Goal: Obtain resource: Download file/media

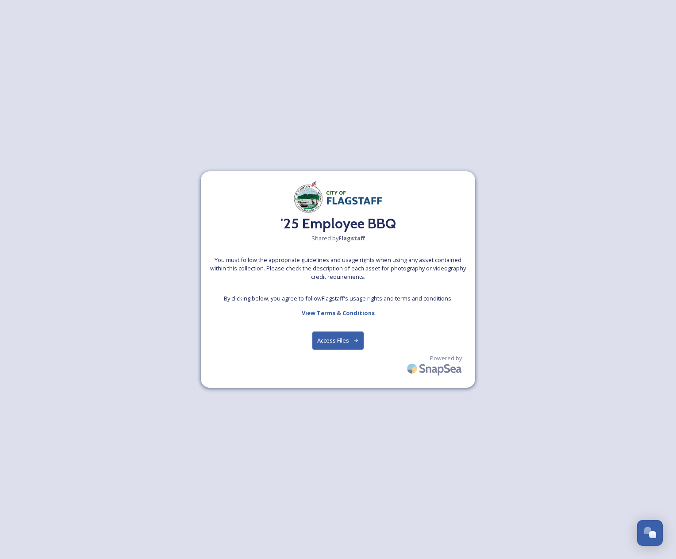
click at [337, 343] on button "Access Files" at bounding box center [338, 340] width 52 height 18
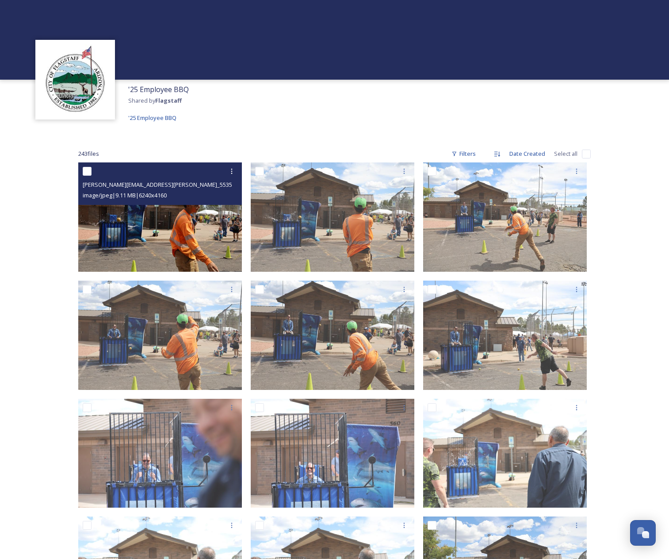
click at [219, 257] on img at bounding box center [160, 216] width 164 height 109
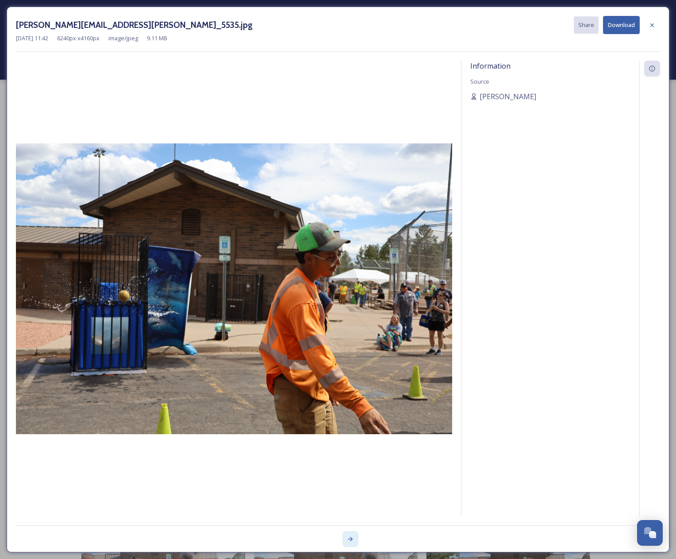
click at [350, 538] on icon at bounding box center [350, 538] width 7 height 7
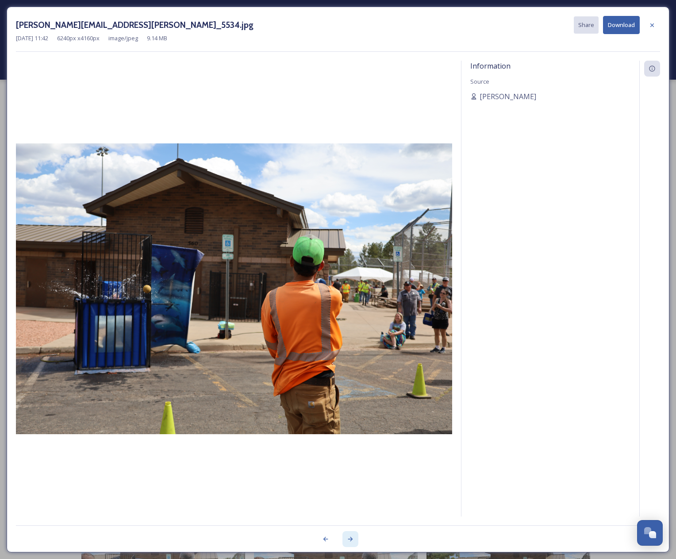
click at [350, 538] on icon at bounding box center [350, 538] width 7 height 7
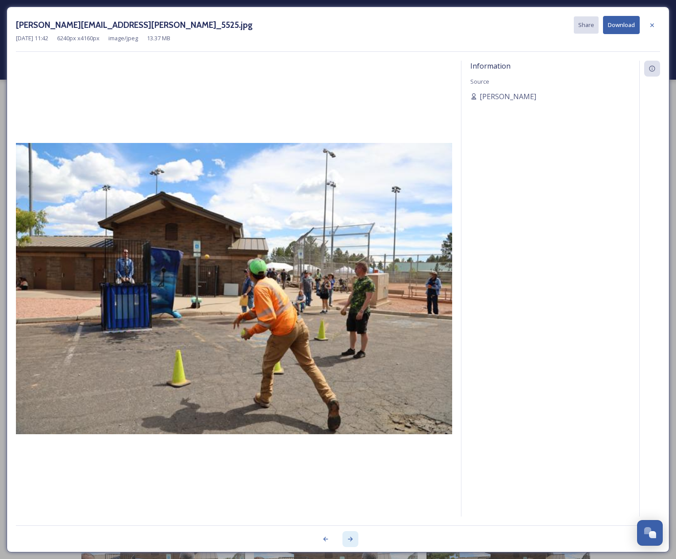
click at [350, 538] on icon at bounding box center [350, 538] width 7 height 7
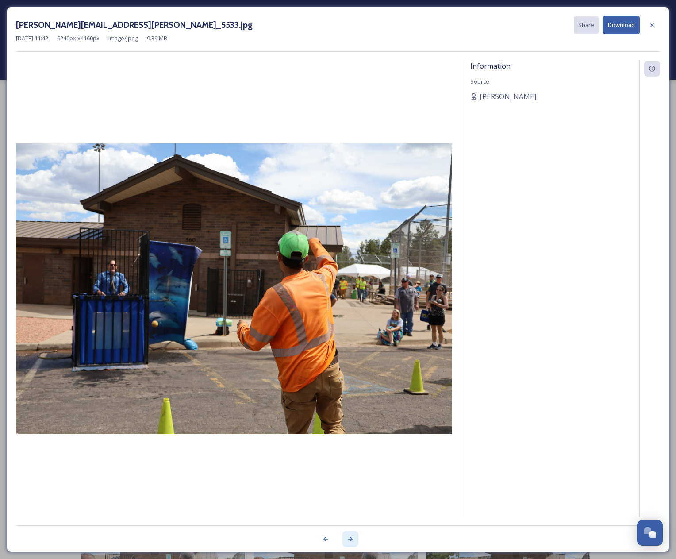
click at [351, 537] on icon at bounding box center [350, 538] width 7 height 7
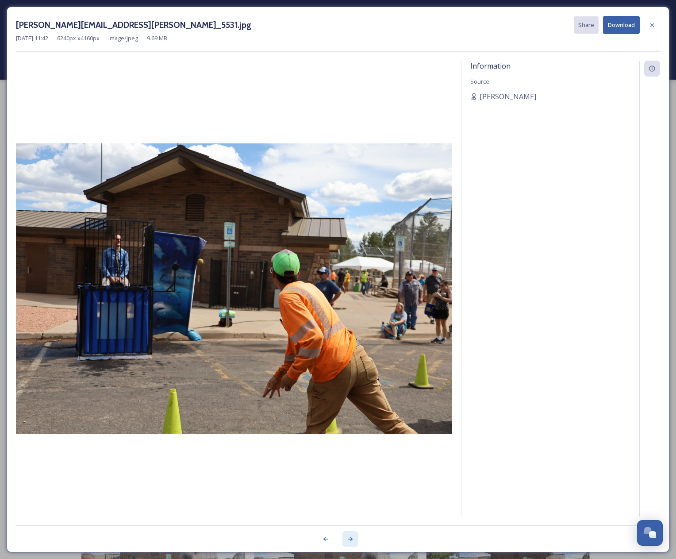
click at [351, 537] on icon at bounding box center [350, 539] width 5 height 4
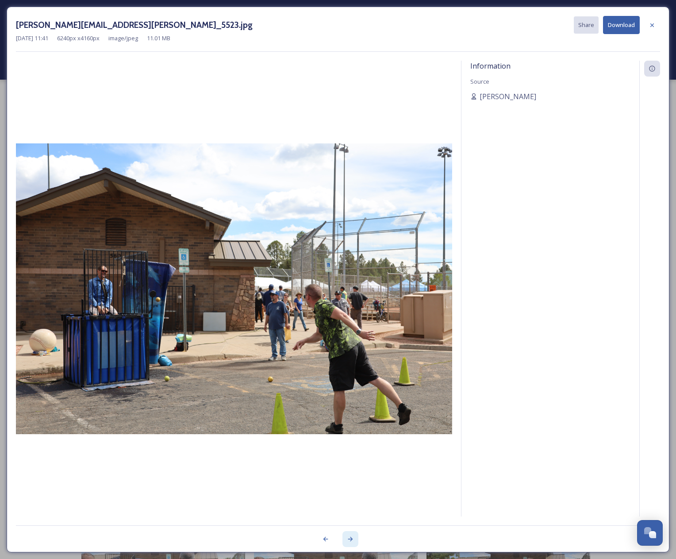
click at [351, 537] on icon at bounding box center [350, 539] width 5 height 4
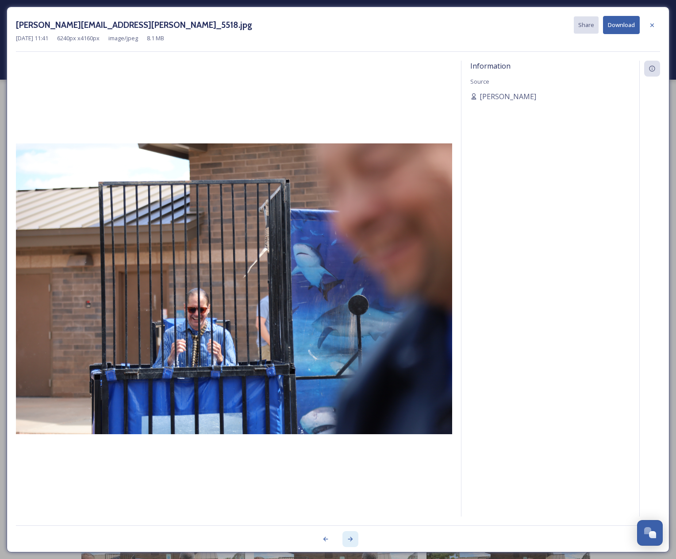
click at [351, 537] on icon at bounding box center [350, 539] width 5 height 4
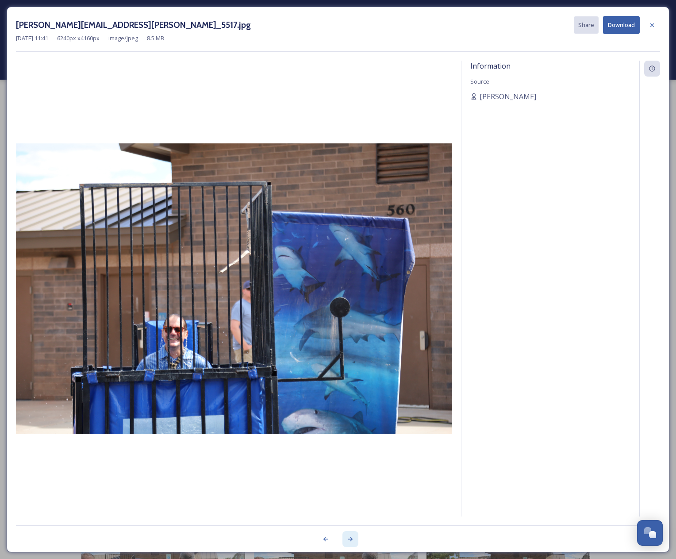
click at [351, 537] on icon at bounding box center [350, 539] width 5 height 4
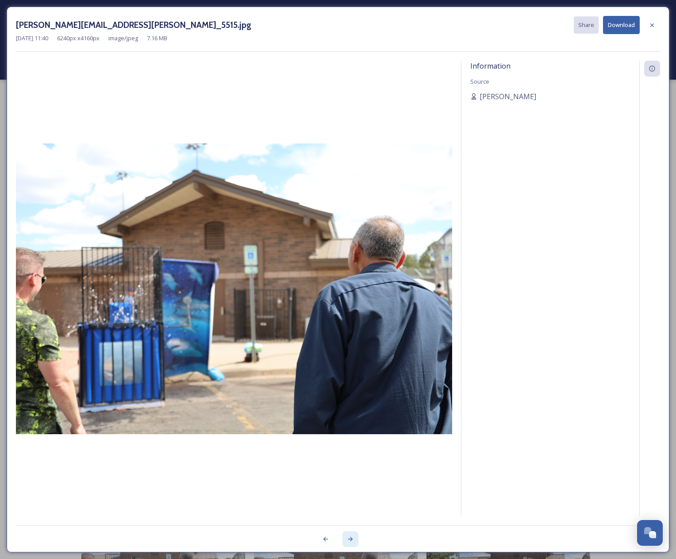
click at [351, 537] on icon at bounding box center [350, 539] width 5 height 4
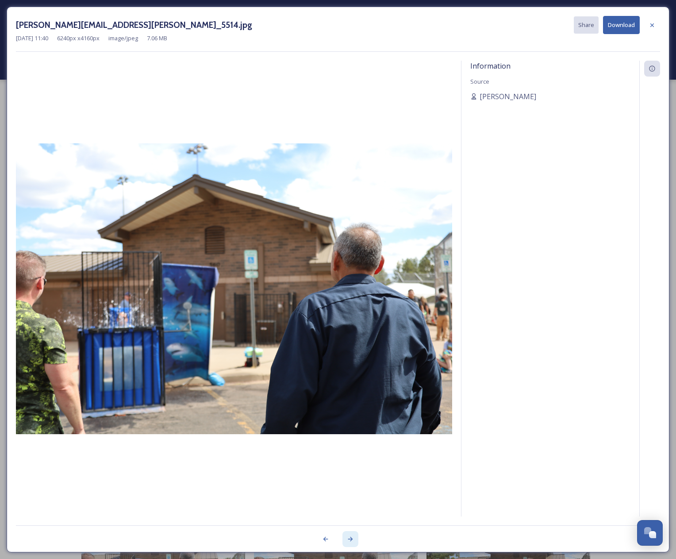
click at [351, 537] on icon at bounding box center [350, 539] width 5 height 4
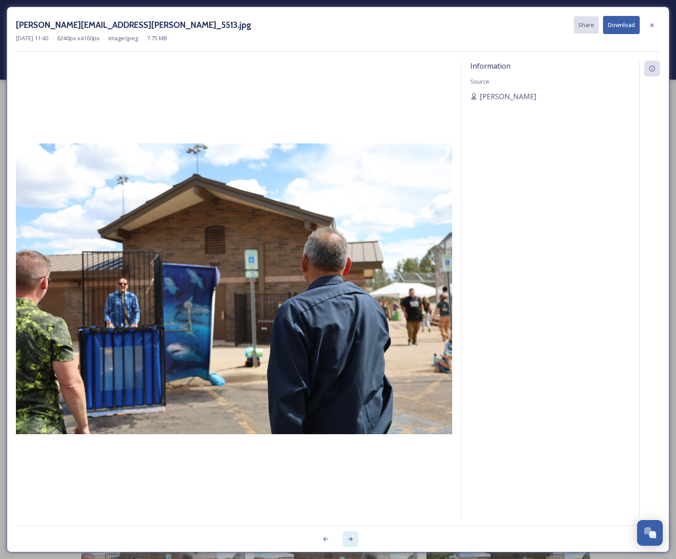
click at [351, 537] on icon at bounding box center [350, 539] width 5 height 4
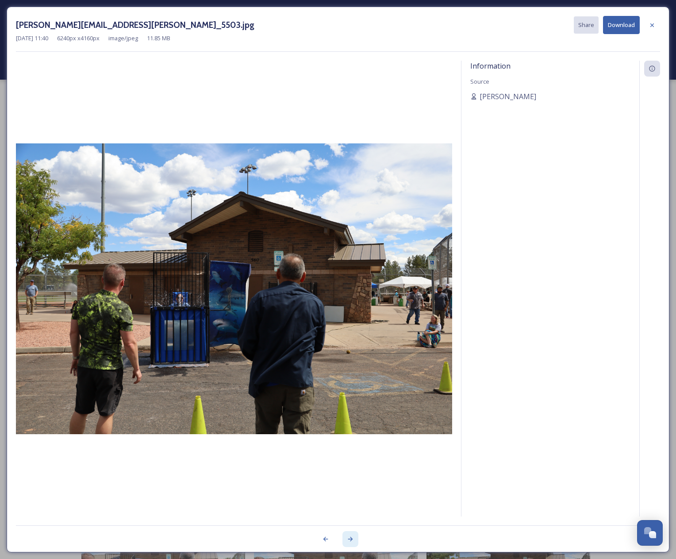
click at [351, 537] on icon at bounding box center [350, 539] width 5 height 4
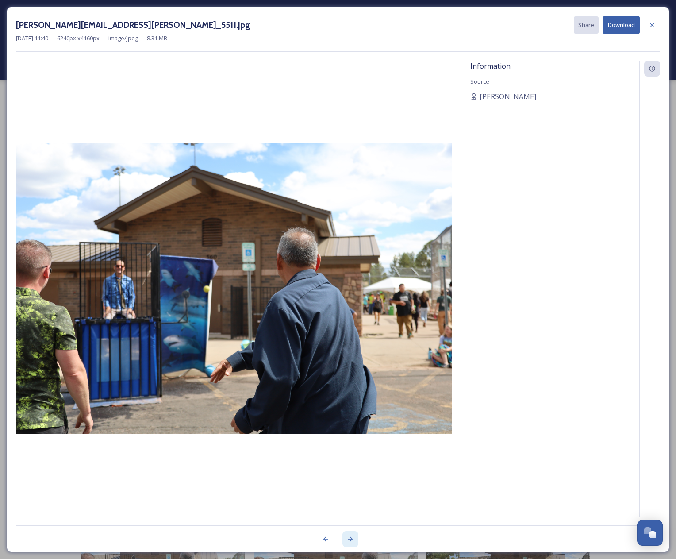
click at [351, 537] on icon at bounding box center [350, 539] width 5 height 4
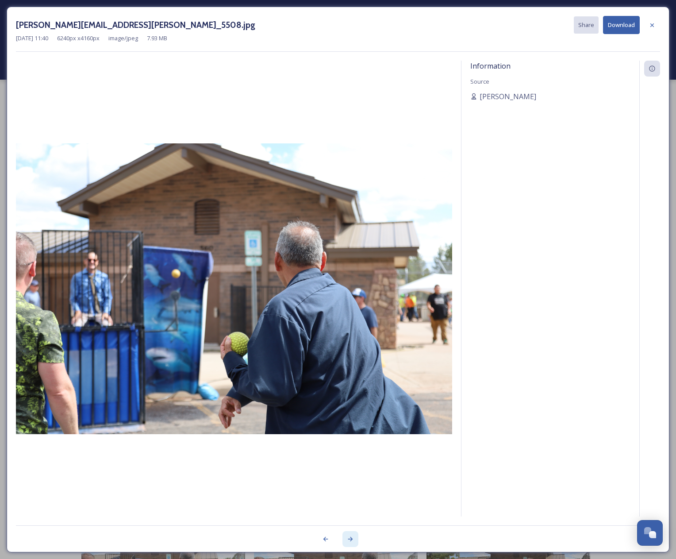
click at [351, 537] on icon at bounding box center [350, 539] width 5 height 4
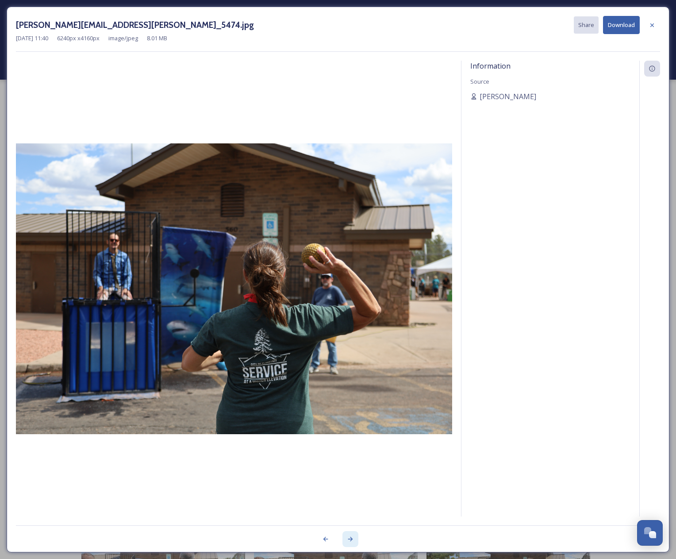
click at [351, 537] on icon at bounding box center [350, 539] width 5 height 4
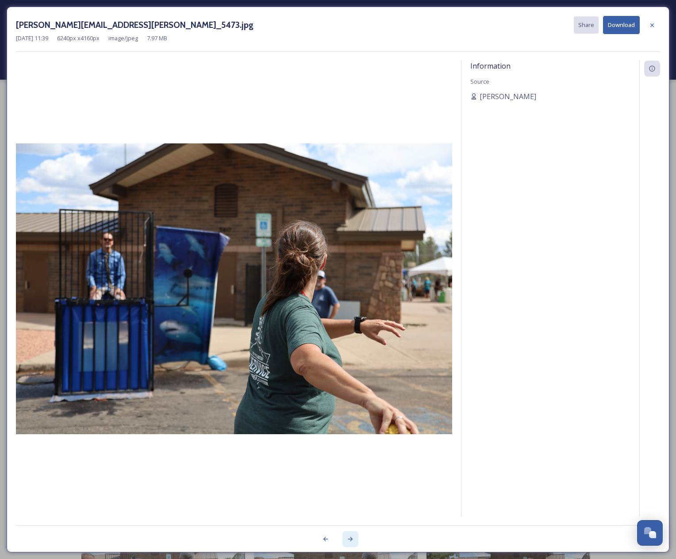
click at [351, 537] on icon at bounding box center [350, 539] width 5 height 4
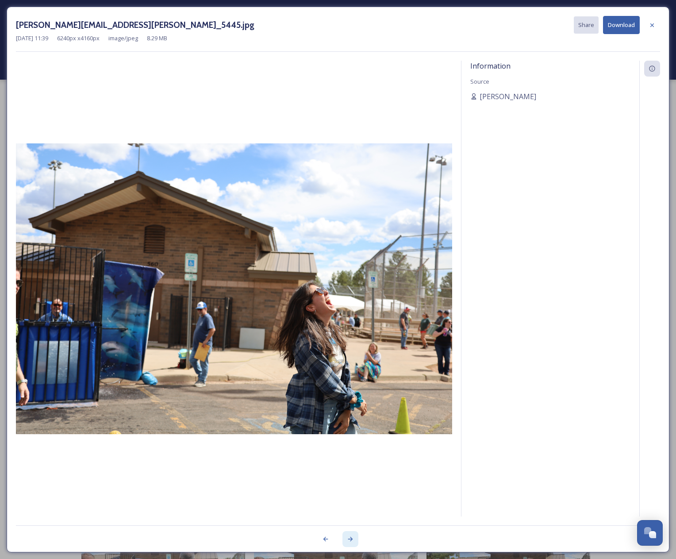
click at [351, 537] on icon at bounding box center [350, 539] width 5 height 4
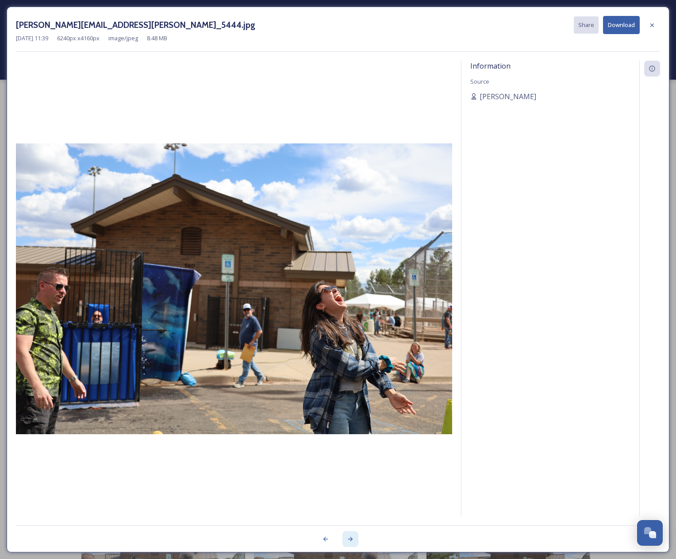
click at [351, 537] on icon at bounding box center [350, 539] width 5 height 4
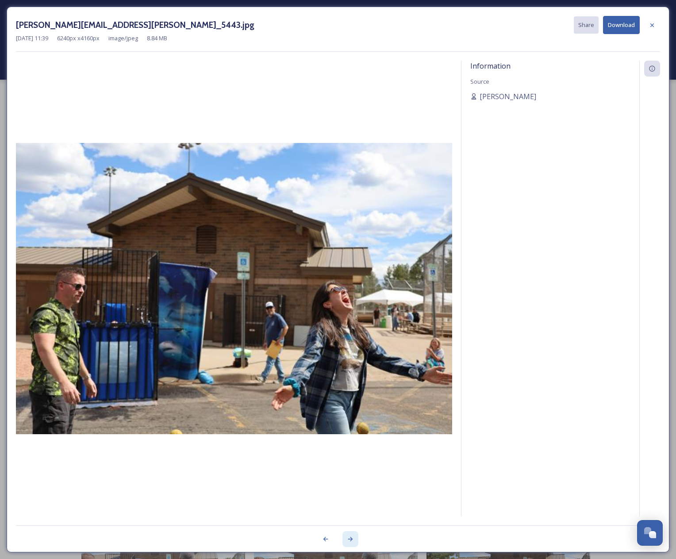
click at [351, 537] on icon at bounding box center [350, 539] width 5 height 4
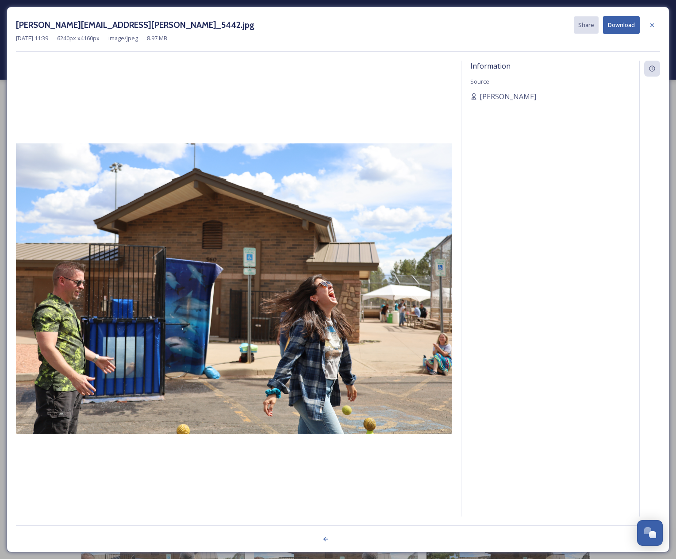
click at [351, 537] on div at bounding box center [338, 534] width 644 height 18
click at [359, 535] on div at bounding box center [338, 534] width 644 height 18
click at [652, 26] on icon at bounding box center [652, 25] width 4 height 4
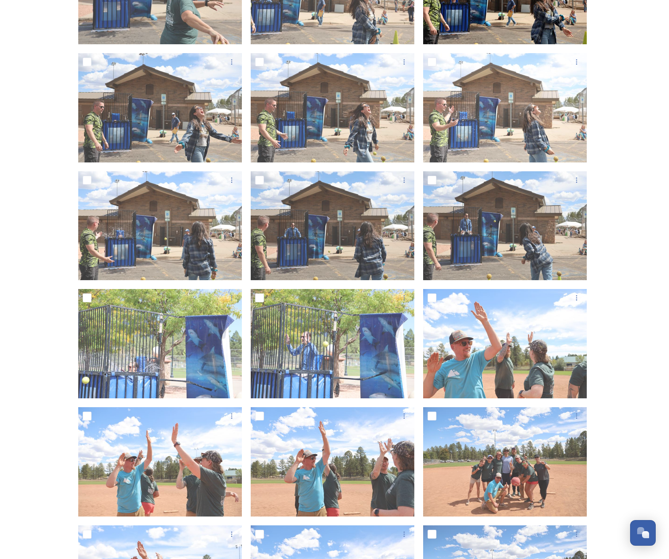
scroll to position [980, 0]
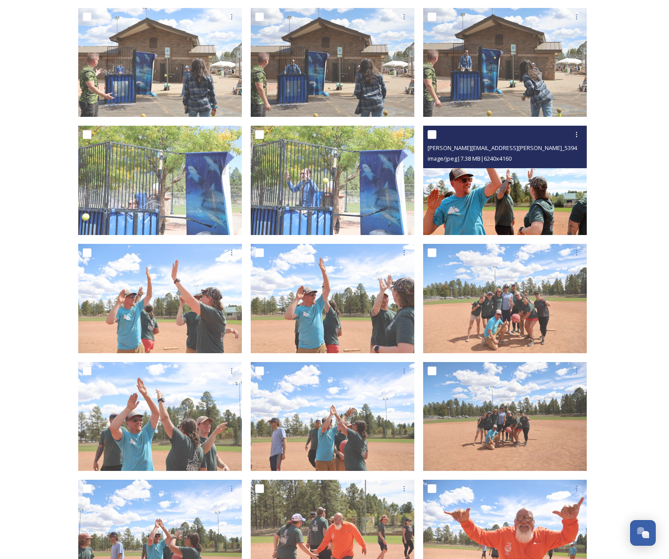
click at [510, 215] on img at bounding box center [505, 180] width 164 height 109
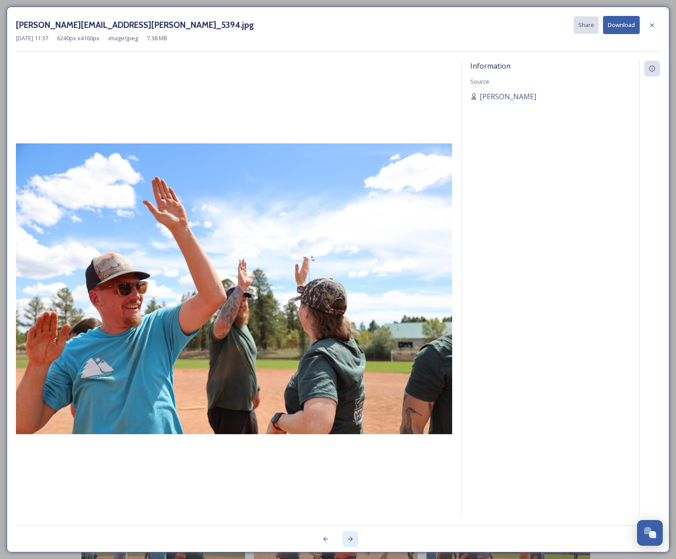
click at [352, 539] on icon at bounding box center [350, 539] width 5 height 4
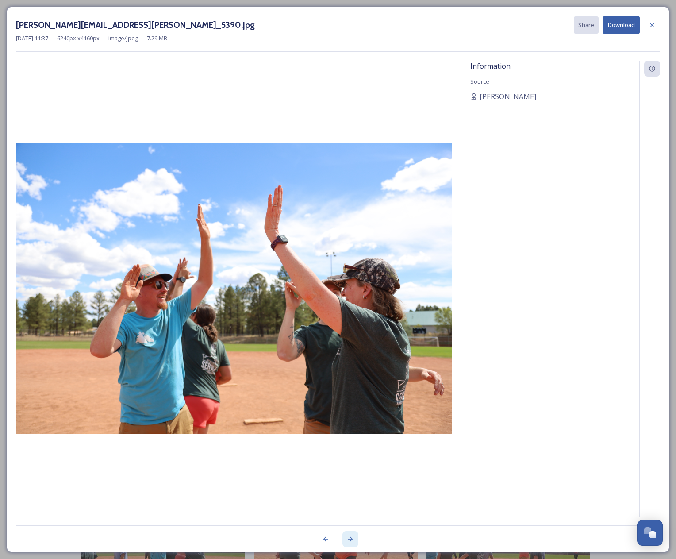
click at [352, 539] on icon at bounding box center [350, 539] width 5 height 4
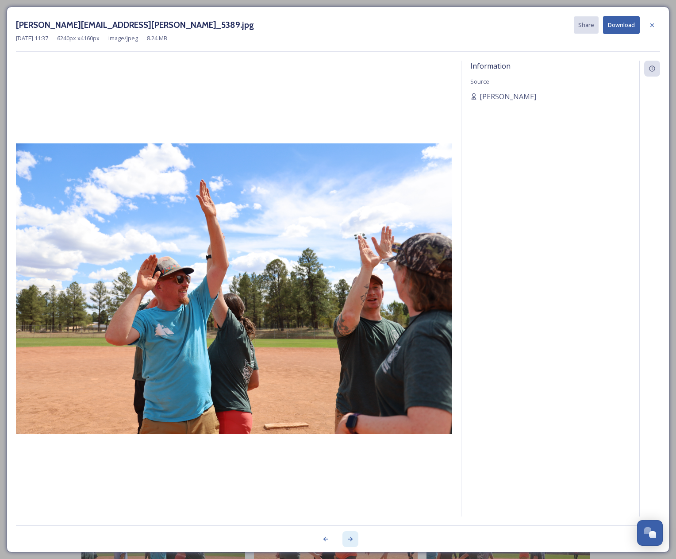
click at [352, 538] on icon at bounding box center [350, 539] width 5 height 4
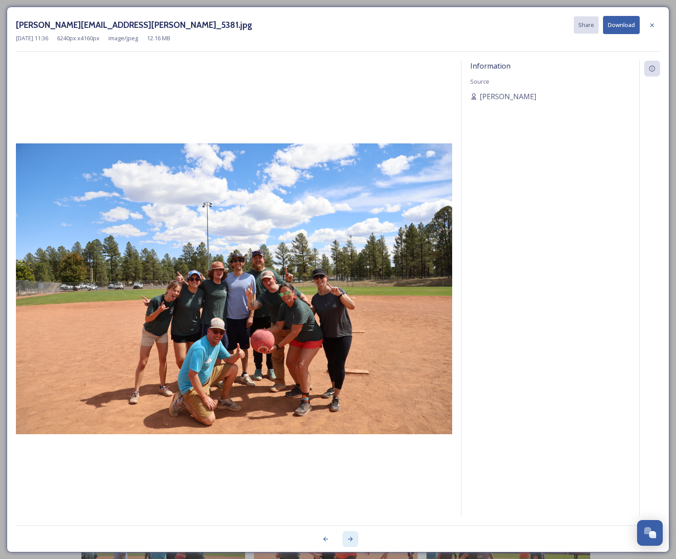
click at [352, 538] on icon at bounding box center [350, 539] width 5 height 4
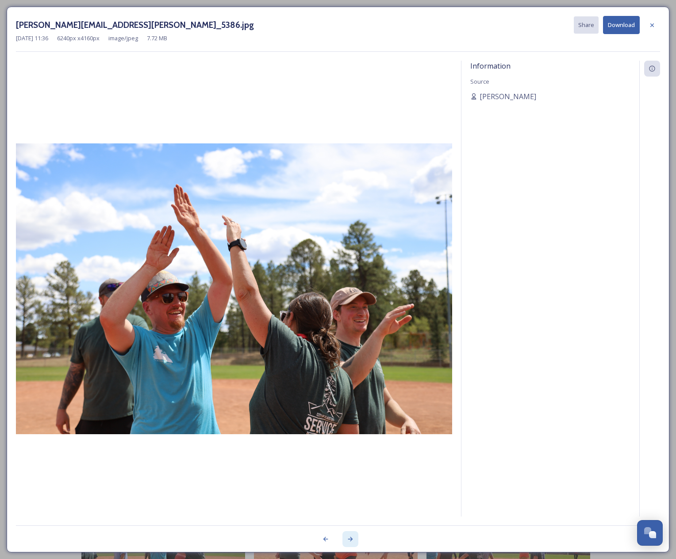
click at [352, 538] on icon at bounding box center [350, 539] width 5 height 4
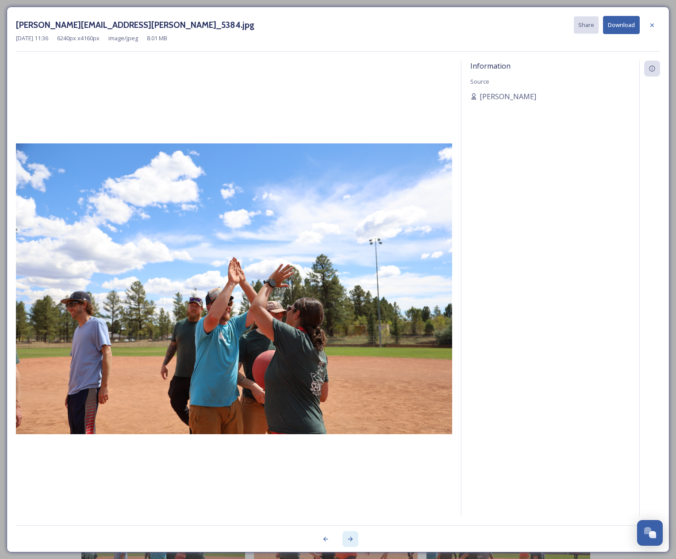
click at [352, 538] on icon at bounding box center [350, 539] width 5 height 4
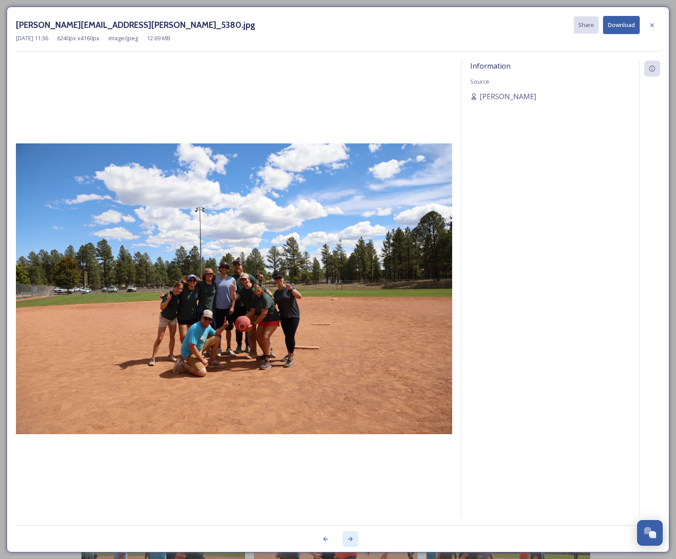
click at [352, 537] on icon at bounding box center [350, 538] width 7 height 7
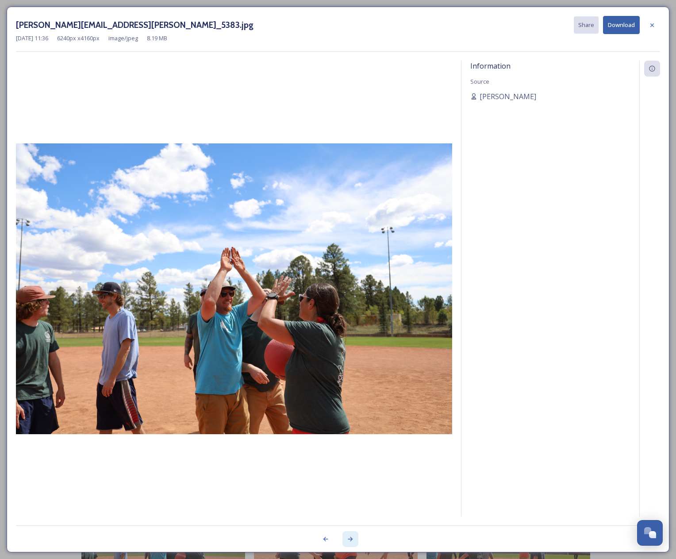
click at [352, 537] on icon at bounding box center [350, 538] width 7 height 7
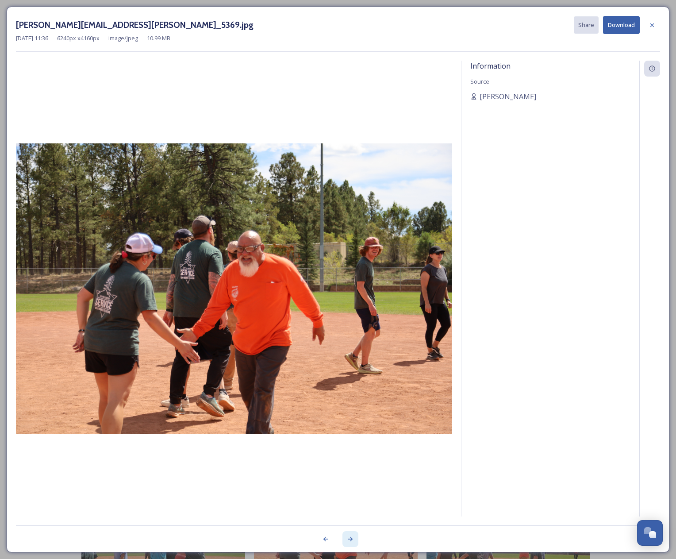
click at [352, 537] on icon at bounding box center [350, 538] width 7 height 7
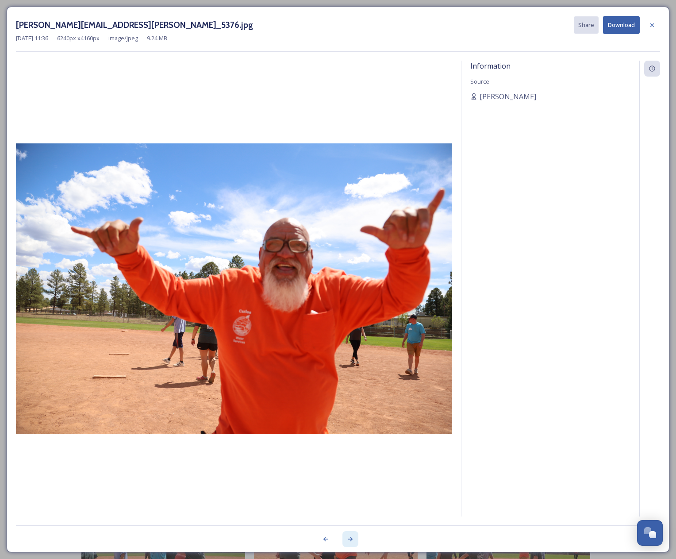
click at [352, 537] on icon at bounding box center [350, 538] width 7 height 7
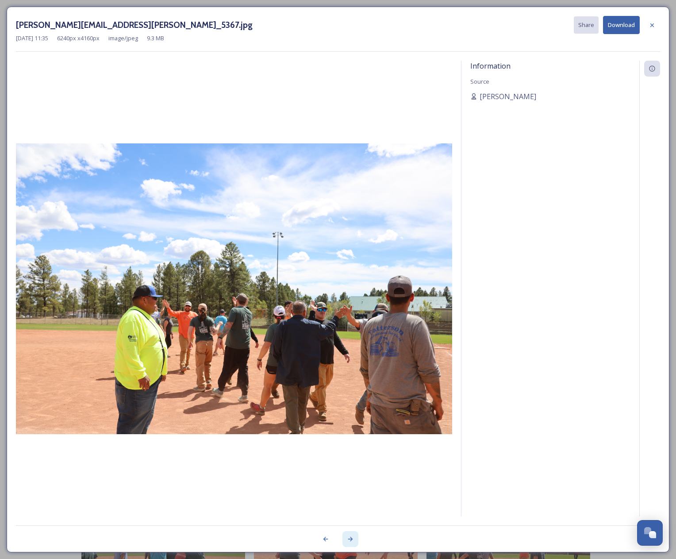
click at [352, 537] on icon at bounding box center [350, 538] width 7 height 7
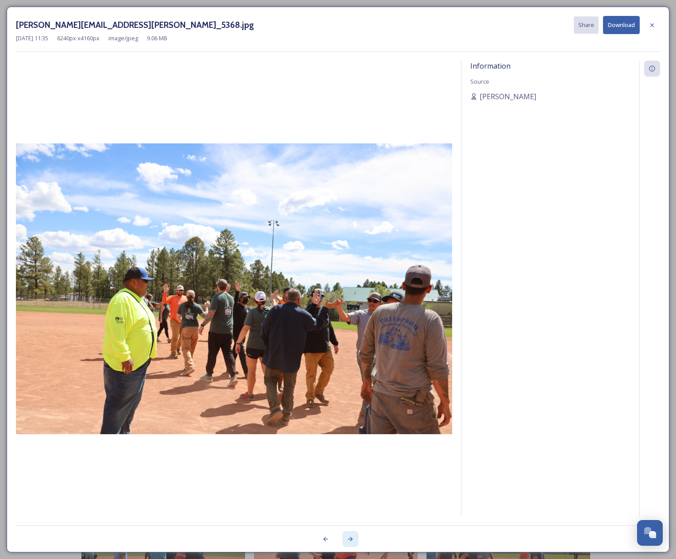
click at [352, 537] on icon at bounding box center [350, 538] width 7 height 7
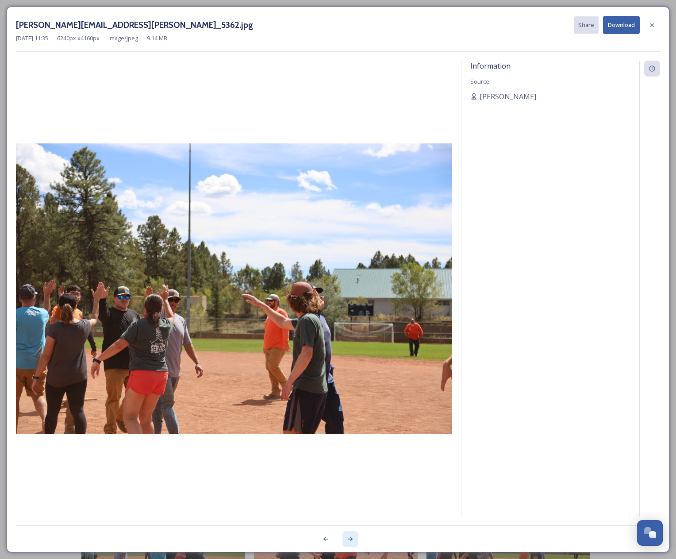
click at [352, 537] on icon at bounding box center [350, 538] width 7 height 7
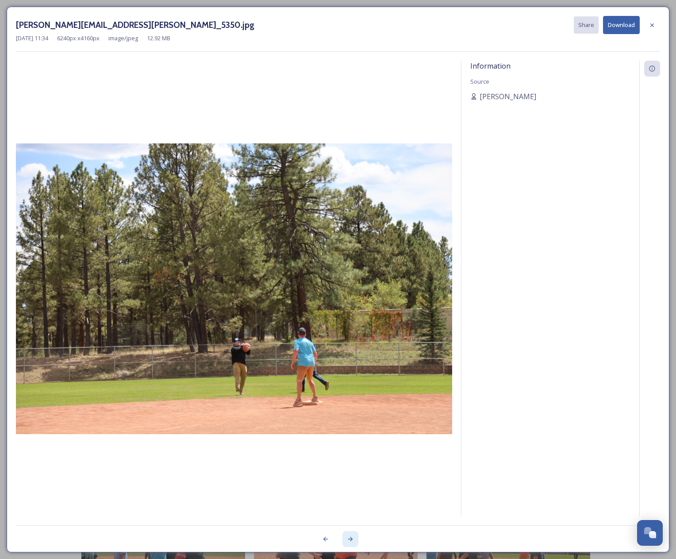
click at [352, 537] on icon at bounding box center [350, 538] width 7 height 7
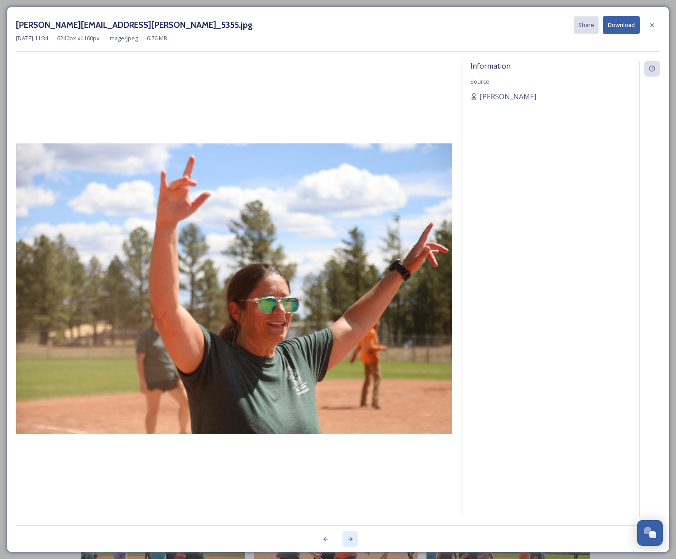
click at [352, 537] on icon at bounding box center [350, 538] width 7 height 7
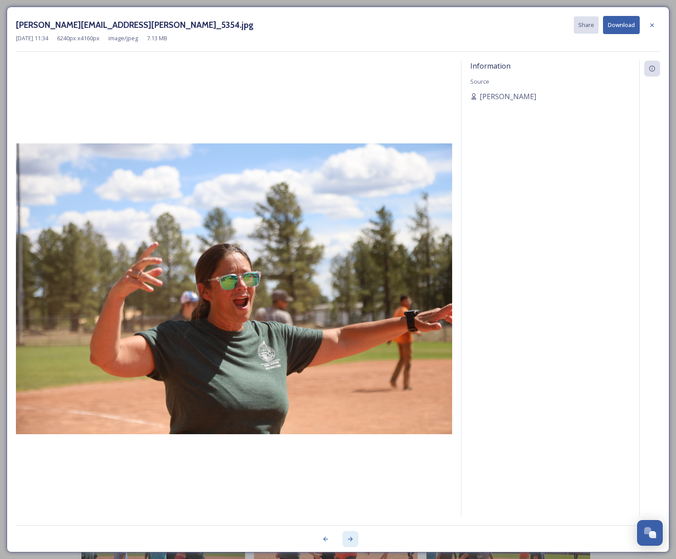
click at [352, 537] on icon at bounding box center [350, 538] width 7 height 7
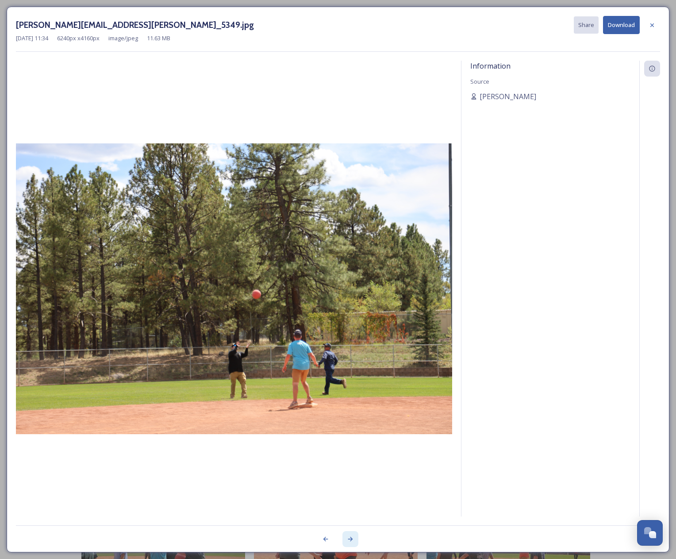
click at [352, 536] on icon at bounding box center [350, 538] width 7 height 7
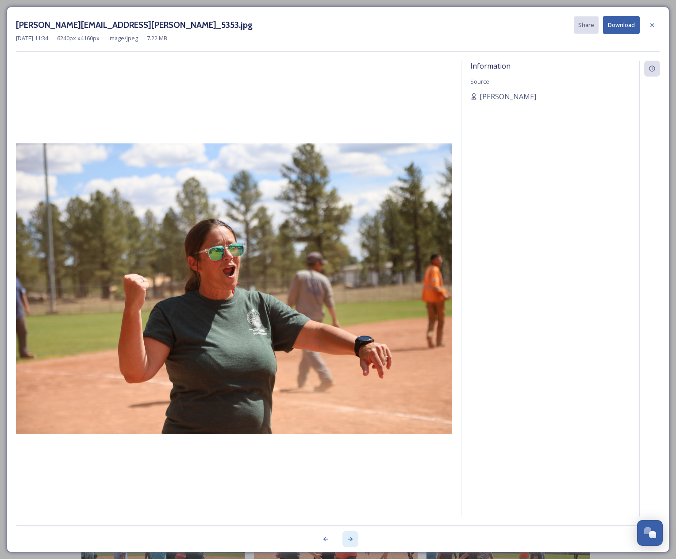
click at [352, 536] on icon at bounding box center [350, 538] width 7 height 7
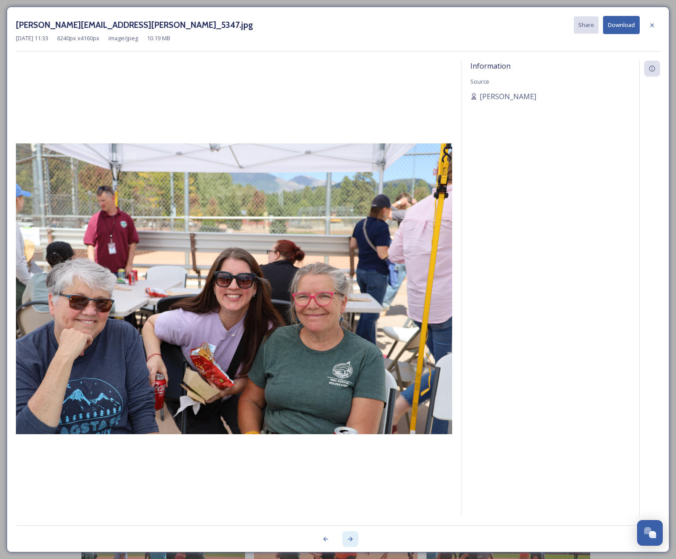
click at [352, 536] on icon at bounding box center [350, 538] width 7 height 7
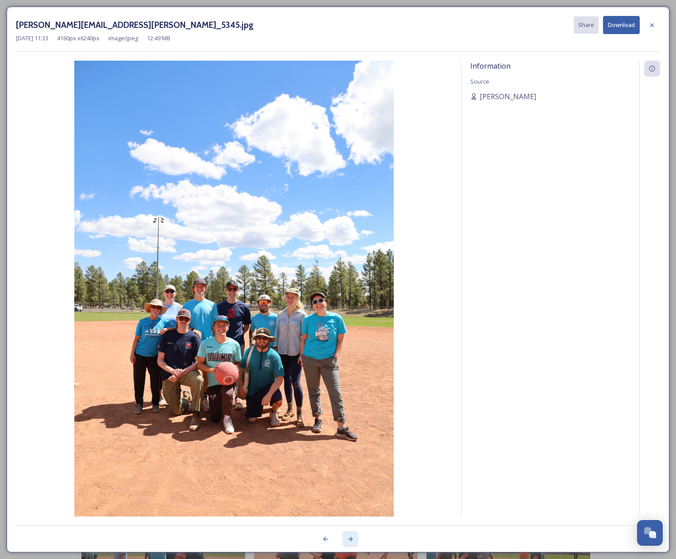
click at [352, 535] on icon at bounding box center [350, 538] width 7 height 7
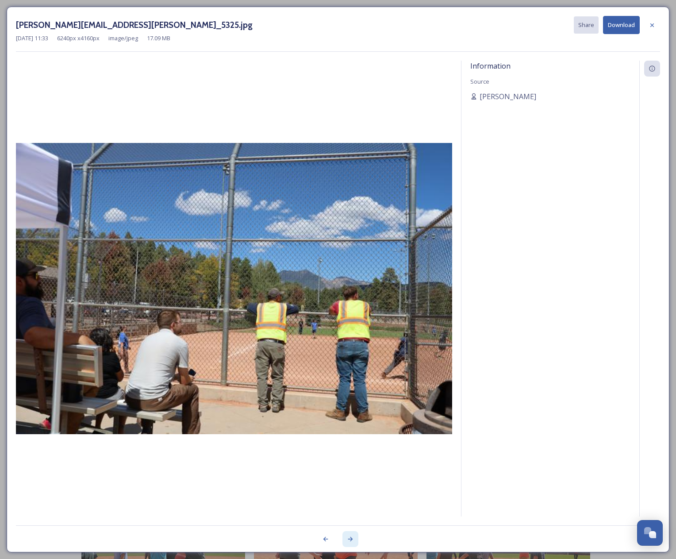
click at [352, 535] on icon at bounding box center [350, 538] width 7 height 7
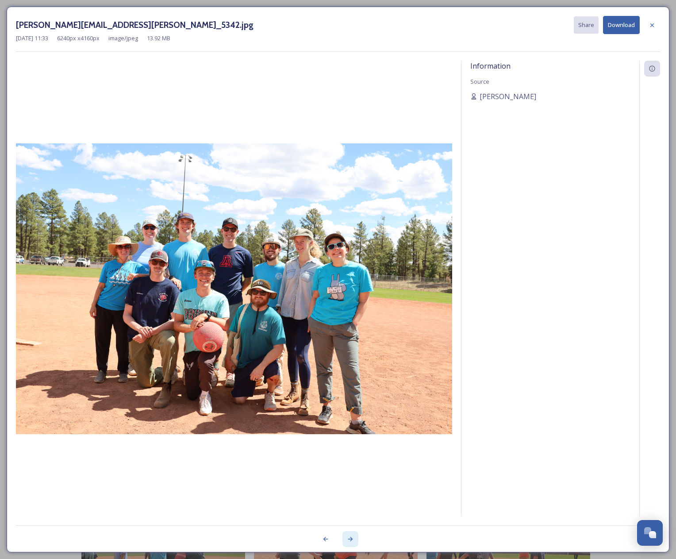
click at [352, 535] on icon at bounding box center [350, 538] width 7 height 7
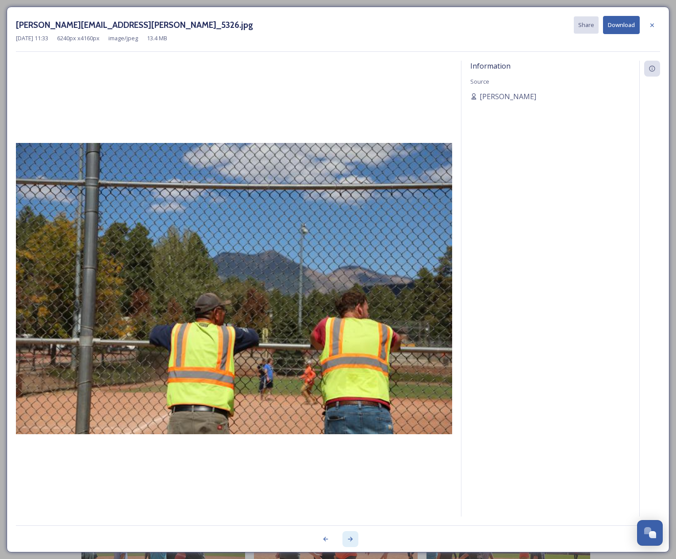
click at [352, 535] on icon at bounding box center [350, 538] width 7 height 7
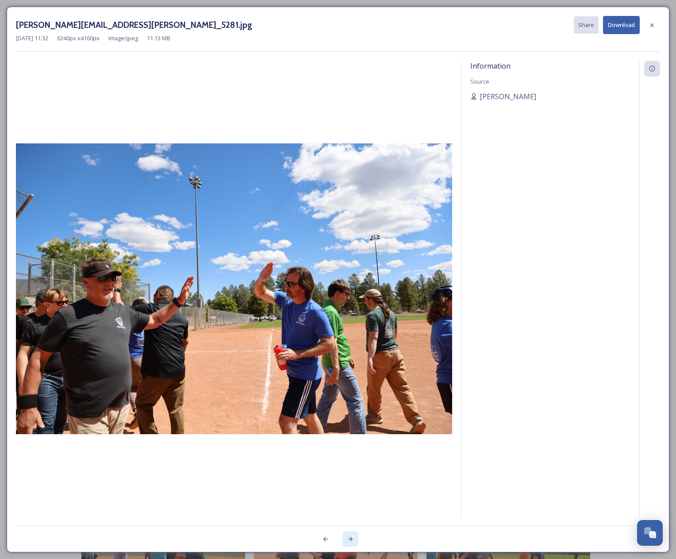
click at [353, 535] on icon at bounding box center [350, 538] width 7 height 7
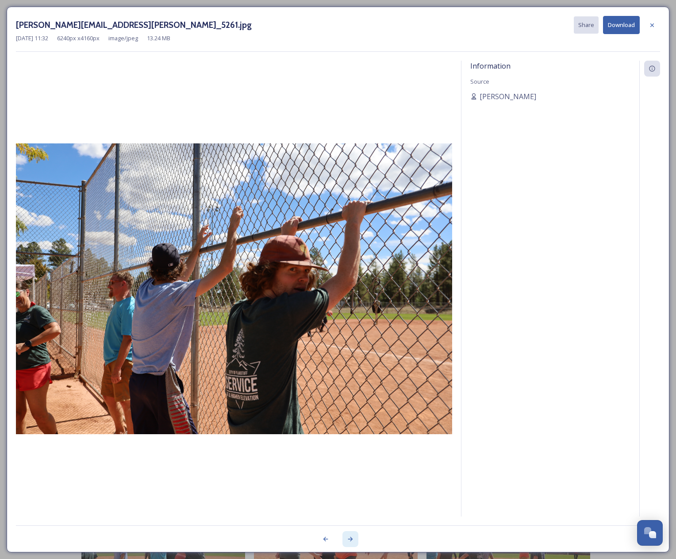
click at [353, 535] on icon at bounding box center [350, 538] width 7 height 7
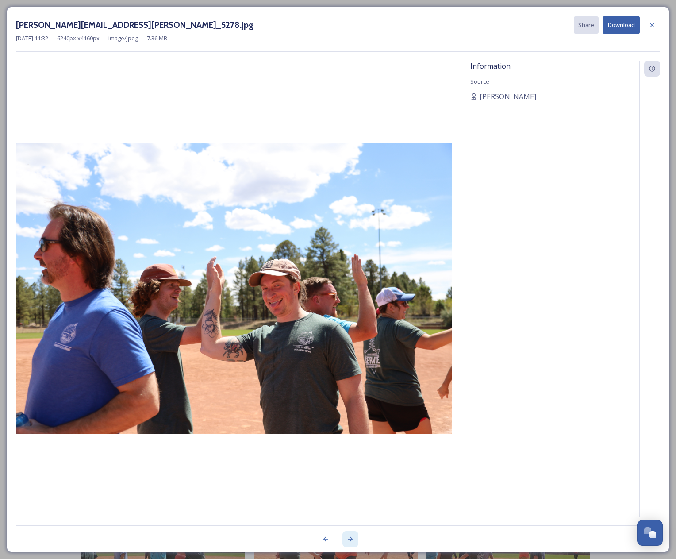
click at [353, 535] on icon at bounding box center [350, 538] width 7 height 7
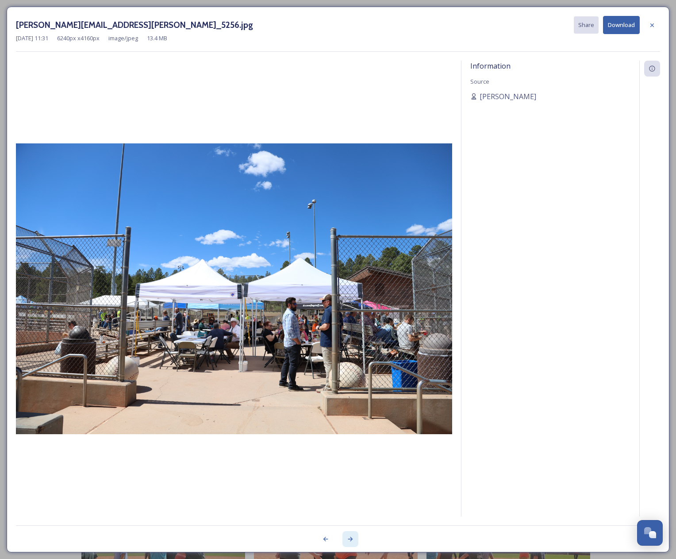
click at [353, 535] on icon at bounding box center [350, 538] width 7 height 7
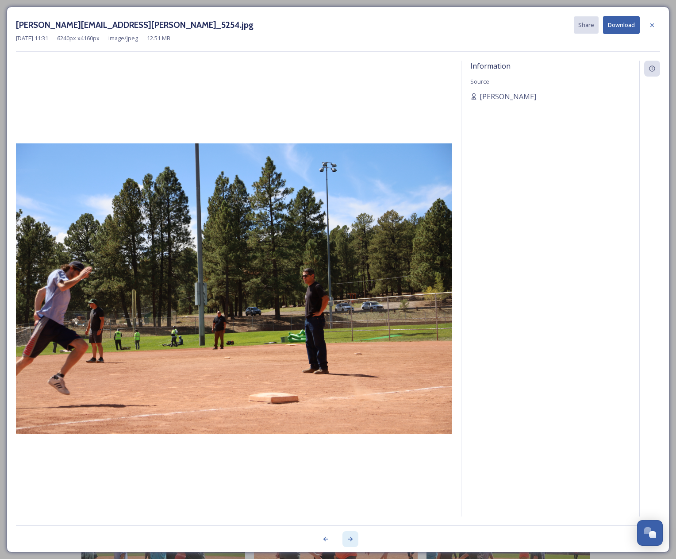
click at [353, 535] on icon at bounding box center [350, 538] width 7 height 7
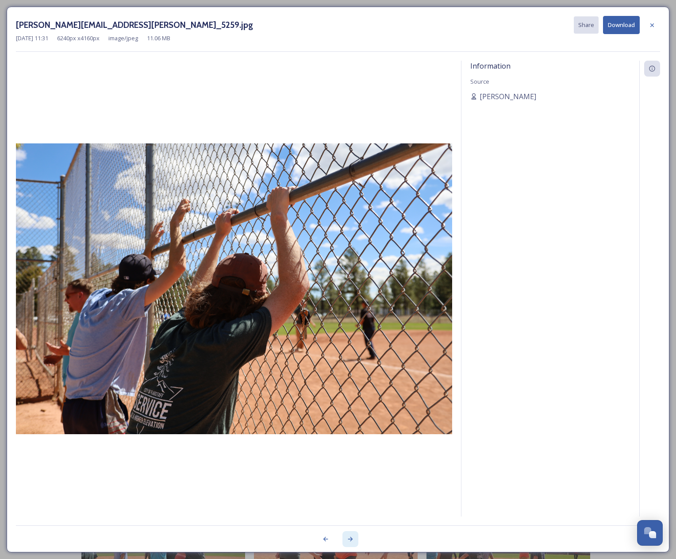
click at [354, 537] on div at bounding box center [350, 539] width 16 height 16
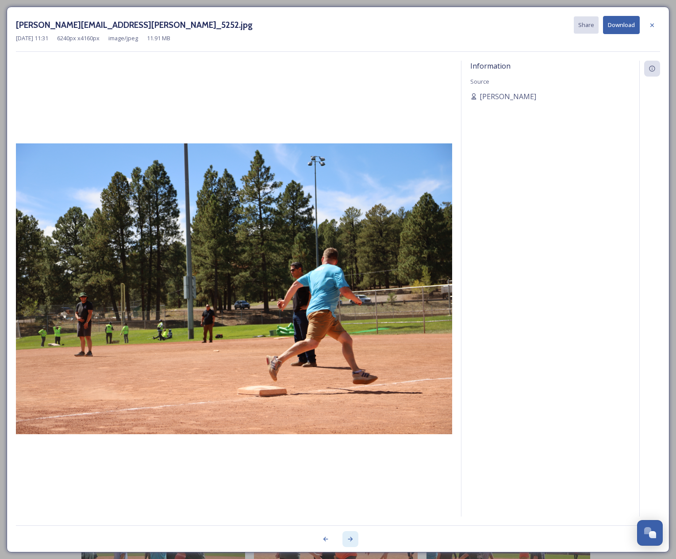
click at [354, 538] on div at bounding box center [350, 539] width 16 height 16
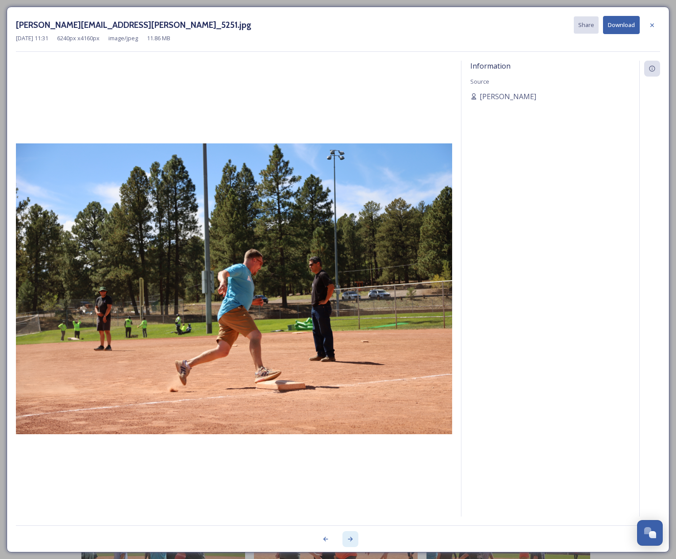
click at [353, 538] on icon at bounding box center [350, 538] width 7 height 7
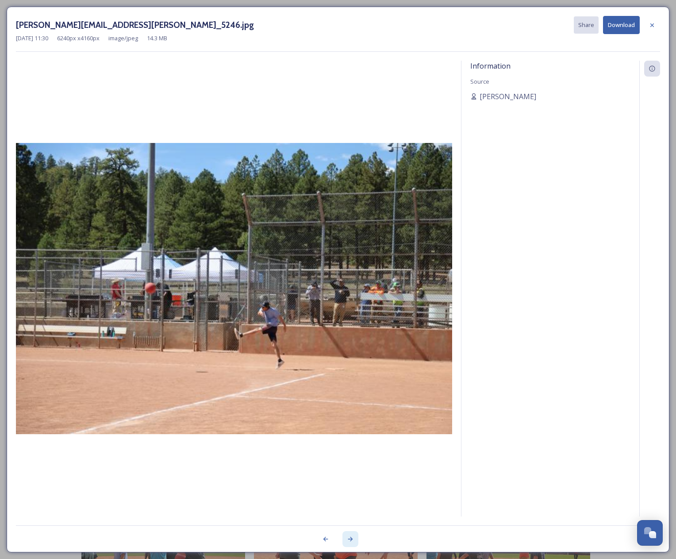
click at [353, 538] on icon at bounding box center [350, 538] width 7 height 7
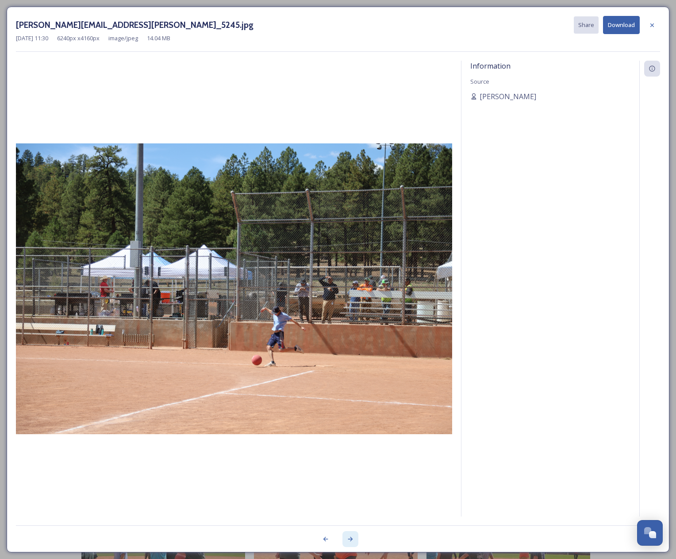
click at [353, 538] on icon at bounding box center [350, 538] width 7 height 7
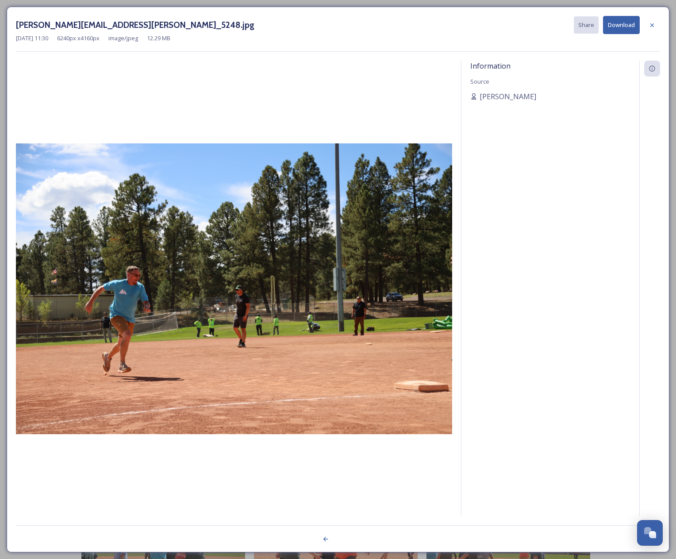
click at [353, 538] on div at bounding box center [338, 534] width 644 height 18
click at [651, 29] on div at bounding box center [652, 25] width 16 height 16
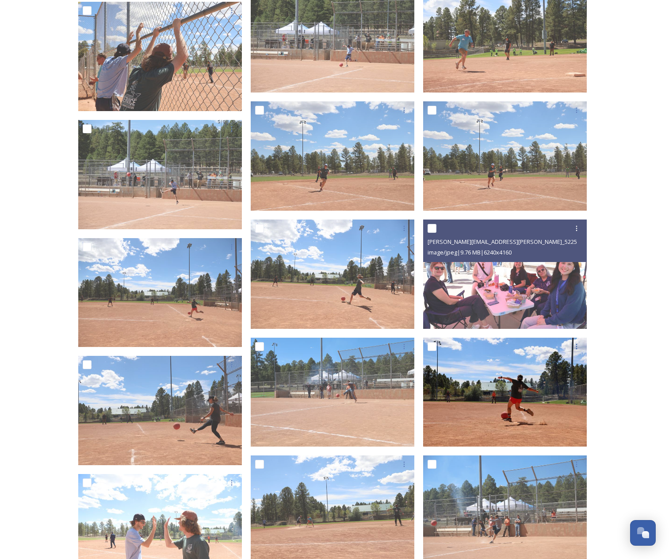
scroll to position [2429, 0]
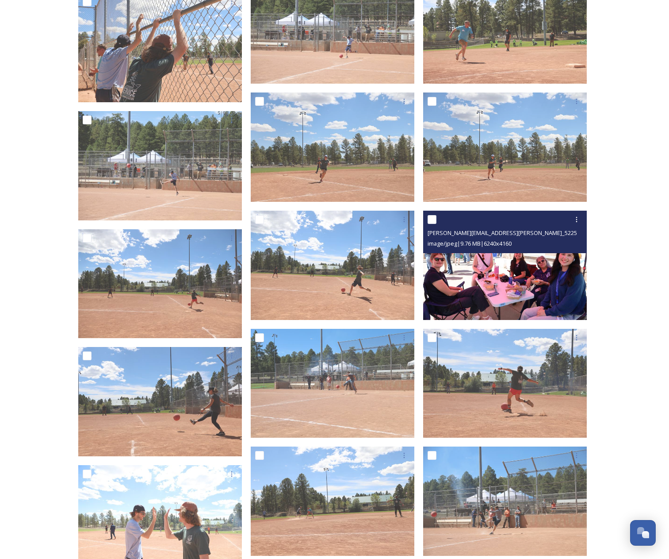
click at [569, 309] on img at bounding box center [505, 265] width 164 height 109
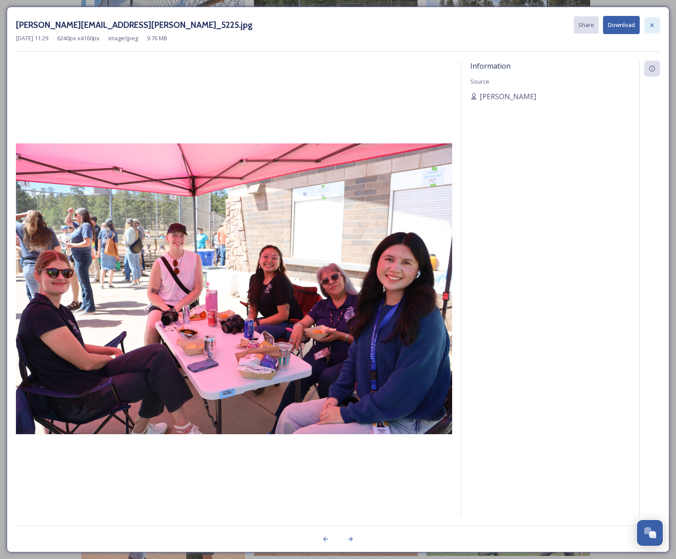
click at [650, 23] on icon at bounding box center [651, 25] width 7 height 7
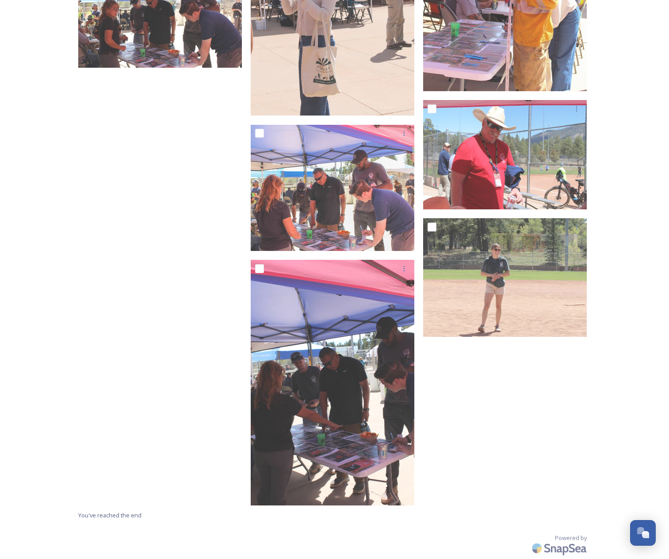
scroll to position [11829, 0]
